Goal: Entertainment & Leisure: Consume media (video, audio)

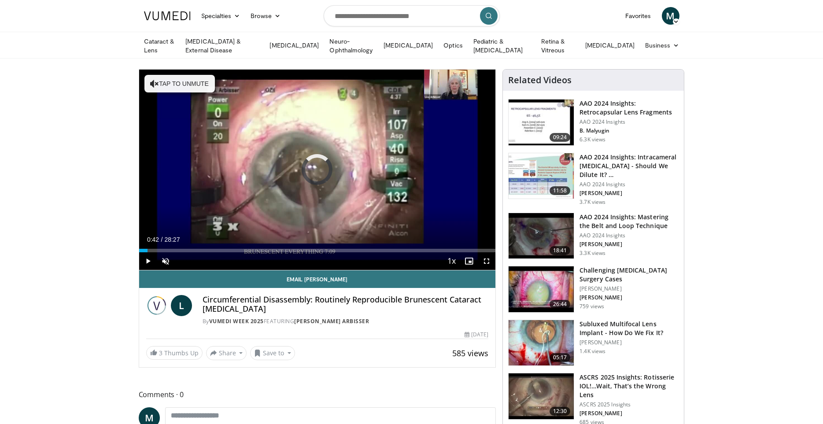
drag, startPoint x: 147, startPoint y: 249, endPoint x: 279, endPoint y: 251, distance: 132.1
click at [279, 252] on div "Current Time 0:42 / Duration 28:27 Play Skip Backward Skip Forward Unmute 0% Lo…" at bounding box center [317, 261] width 357 height 18
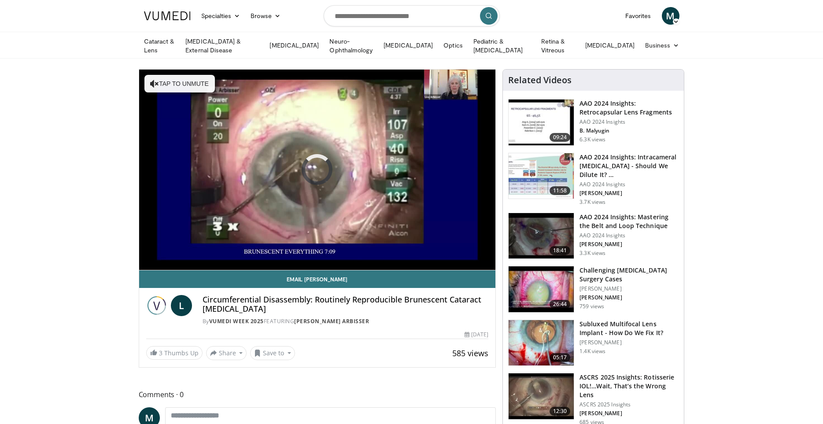
click at [280, 270] on div "Current Time 11:14 / Duration 28:27 Pause Skip Backward Skip Forward Unmute 0% …" at bounding box center [317, 279] width 357 height 18
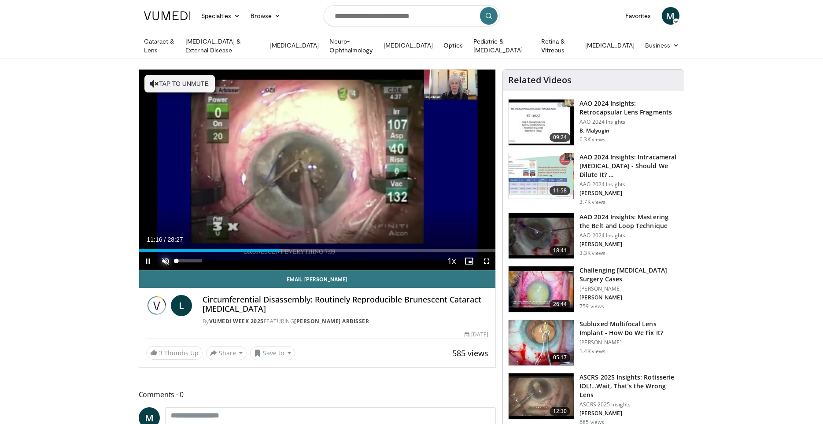
click at [168, 257] on span "Video Player" at bounding box center [166, 261] width 18 height 18
